Goal: Download file/media

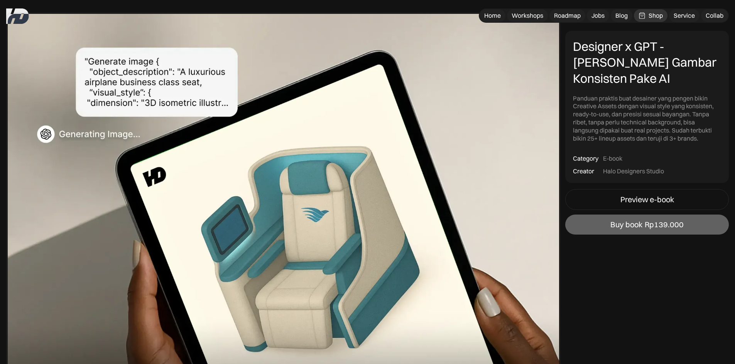
scroll to position [39, 0]
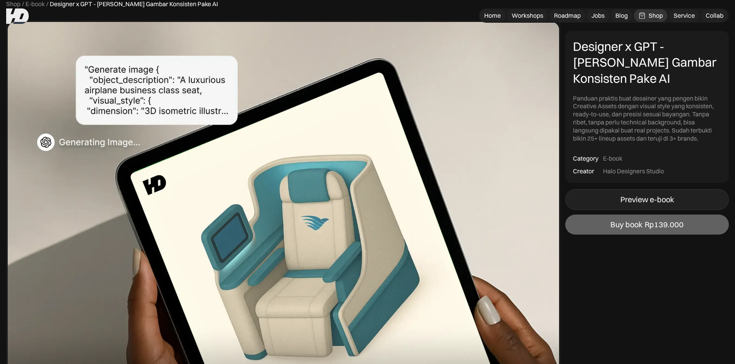
click at [620, 201] on div "Preview e-book" at bounding box center [647, 199] width 54 height 9
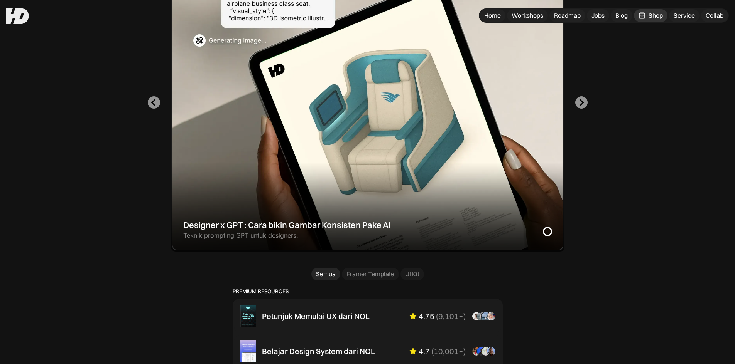
scroll to position [270, 0]
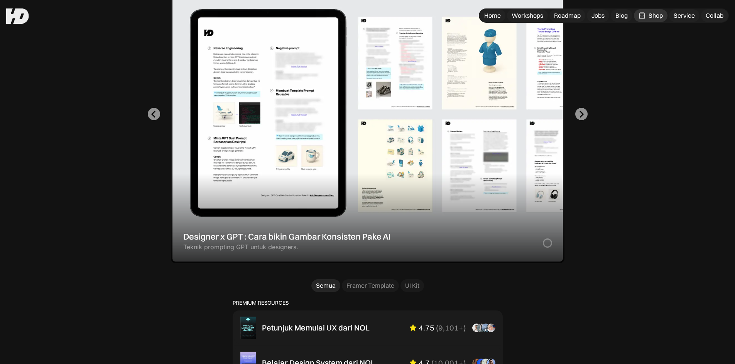
click at [456, 169] on div "1 of 2" at bounding box center [367, 114] width 393 height 298
